Goal: Find specific page/section: Find specific page/section

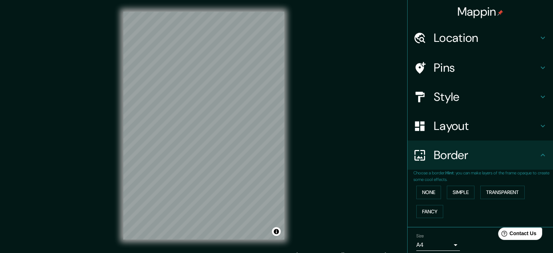
scroll to position [28, 0]
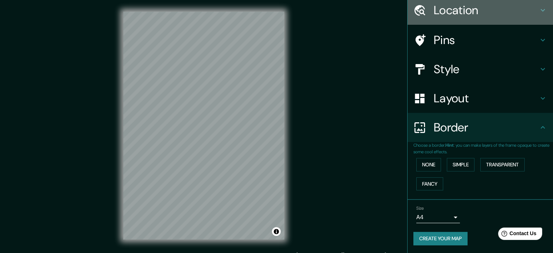
click at [439, 24] on div "Location" at bounding box center [481, 10] width 146 height 29
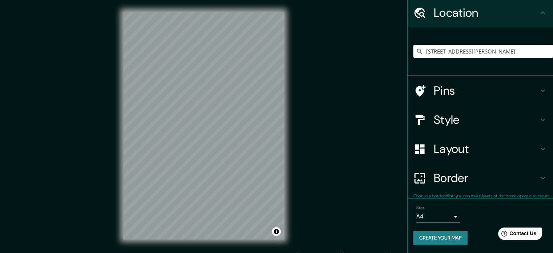
scroll to position [25, 0]
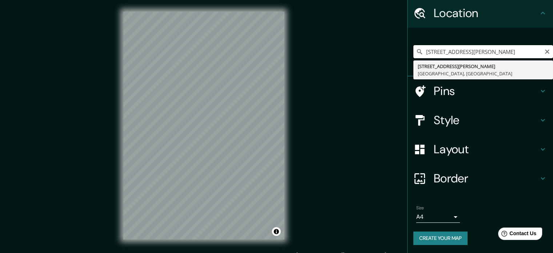
click at [460, 51] on input "[STREET_ADDRESS][PERSON_NAME]" at bounding box center [484, 51] width 140 height 13
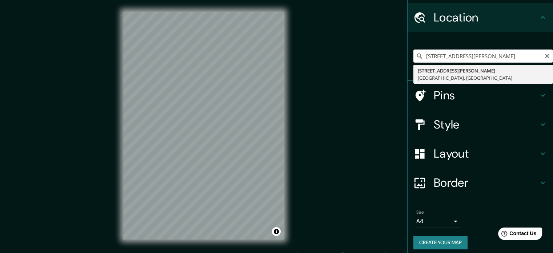
scroll to position [20, 0]
click at [424, 55] on input "[STREET_ADDRESS][PERSON_NAME]" at bounding box center [484, 55] width 140 height 13
drag, startPoint x: 420, startPoint y: 55, endPoint x: 559, endPoint y: 81, distance: 141.4
click at [553, 81] on html "Mappin Location [STREET_ADDRESS][PERSON_NAME][PERSON_NAME] Pins Style Layout Bo…" at bounding box center [276, 126] width 553 height 253
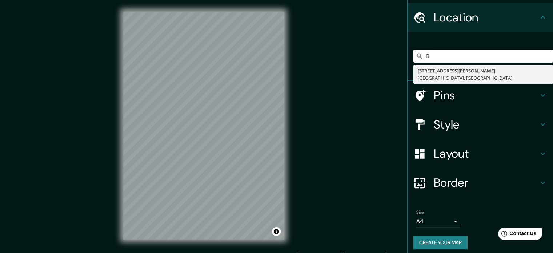
scroll to position [0, 0]
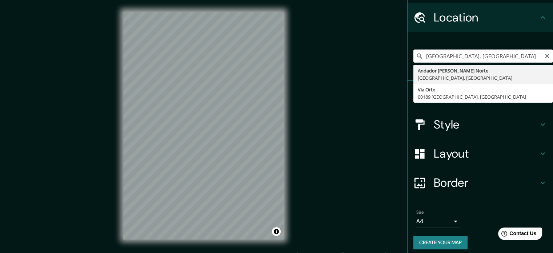
drag, startPoint x: 488, startPoint y: 57, endPoint x: 451, endPoint y: 57, distance: 37.5
click at [451, 57] on input "[GEOGRAPHIC_DATA], [GEOGRAPHIC_DATA]" at bounding box center [484, 55] width 140 height 13
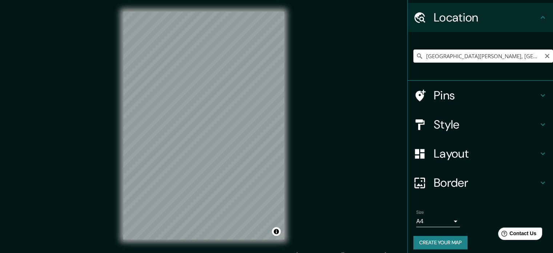
click at [483, 61] on input "[GEOGRAPHIC_DATA][PERSON_NAME], [GEOGRAPHIC_DATA]" at bounding box center [484, 55] width 140 height 13
click at [545, 56] on input "[GEOGRAPHIC_DATA][PERSON_NAME], [GEOGRAPHIC_DATA]" at bounding box center [484, 55] width 140 height 13
type input "[GEOGRAPHIC_DATA][PERSON_NAME], [GEOGRAPHIC_DATA]"
click at [545, 56] on icon "Clear" at bounding box center [548, 56] width 6 height 6
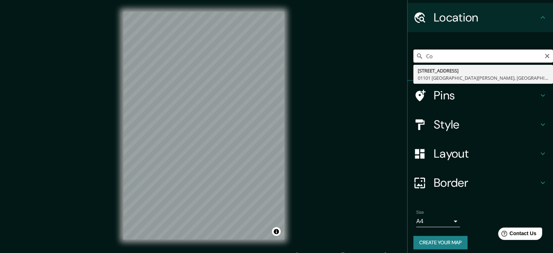
type input "C"
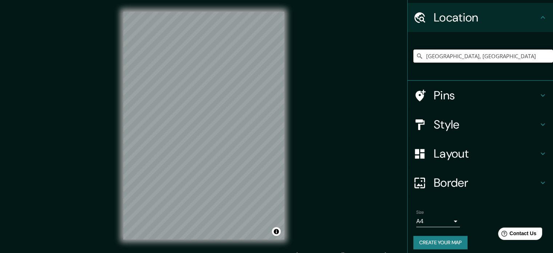
drag, startPoint x: 489, startPoint y: 55, endPoint x: 397, endPoint y: 56, distance: 91.3
click at [397, 56] on div "Mappin Location [GEOGRAPHIC_DATA], [GEOGRAPHIC_DATA] Pins Style Layout Border C…" at bounding box center [276, 131] width 553 height 263
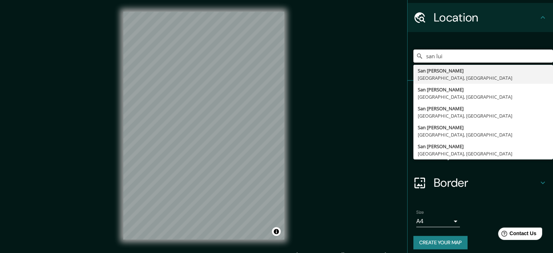
drag, startPoint x: 464, startPoint y: 59, endPoint x: 401, endPoint y: 59, distance: 63.0
click at [401, 59] on div "Mappin Location [GEOGRAPHIC_DATA][PERSON_NAME] [GEOGRAPHIC_DATA], [GEOGRAPHIC_D…" at bounding box center [276, 131] width 553 height 263
paste input "San [PERSON_NAME] [STREET_ADDRESS][PERSON_NAME]"
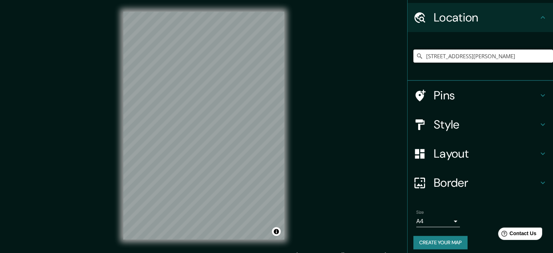
type input "[STREET_ADDRESS][PERSON_NAME]"
